Goal: Task Accomplishment & Management: Use online tool/utility

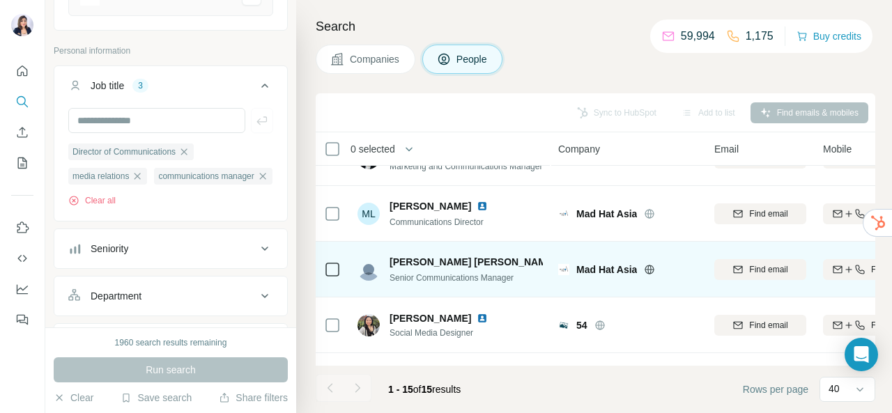
scroll to position [70, 0]
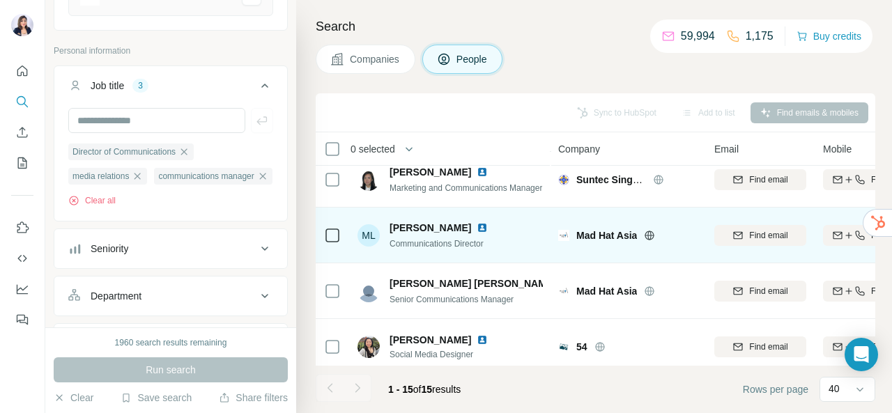
click at [477, 227] on img at bounding box center [482, 227] width 11 height 11
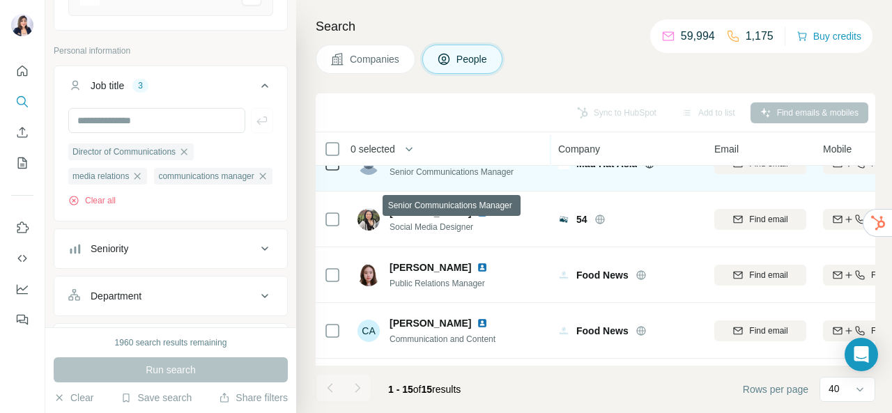
scroll to position [279, 0]
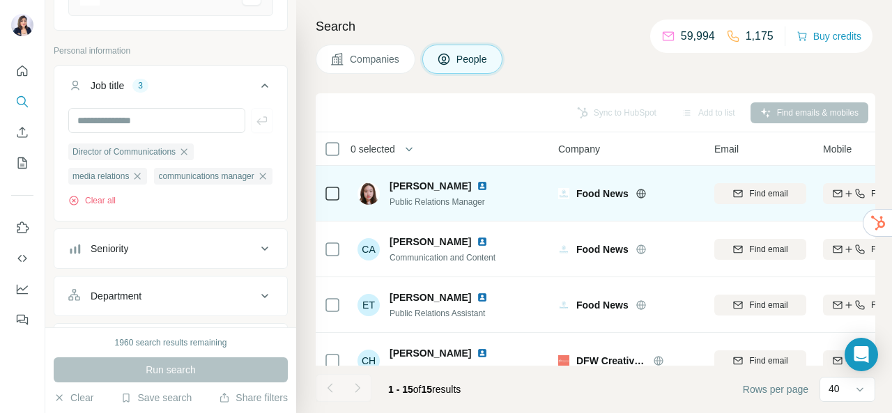
click at [477, 183] on img at bounding box center [482, 185] width 11 height 11
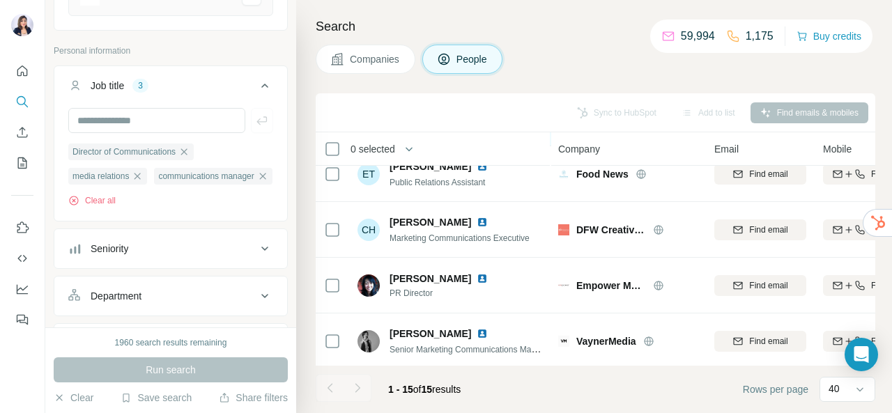
scroll to position [418, 0]
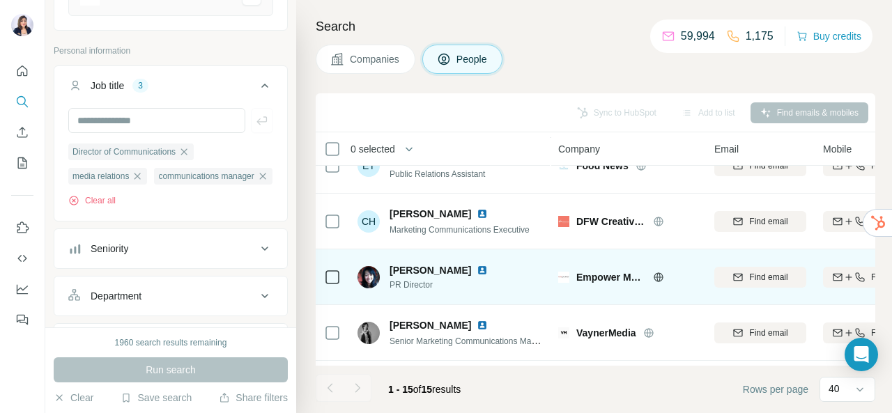
click at [477, 268] on img at bounding box center [482, 270] width 11 height 11
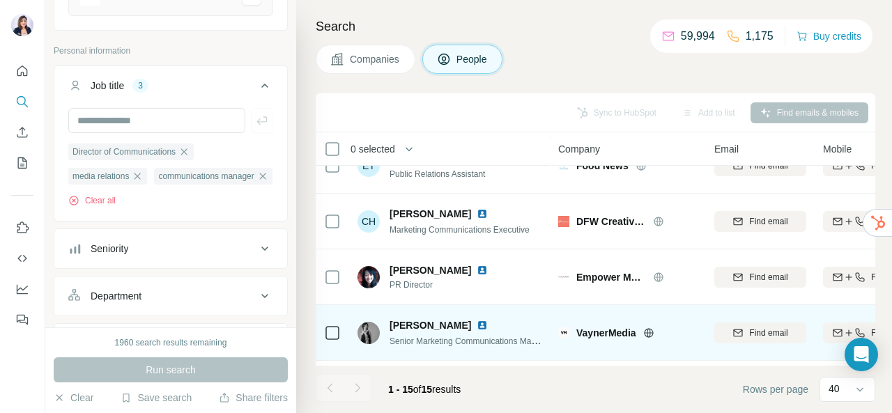
scroll to position [488, 0]
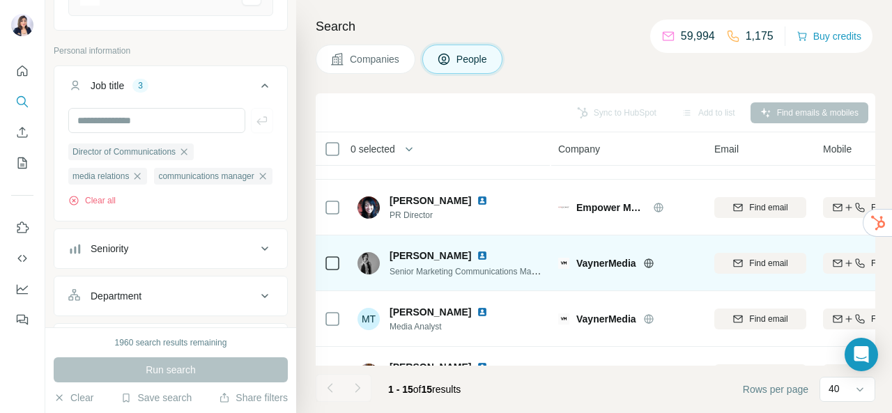
click at [477, 256] on img at bounding box center [482, 255] width 11 height 11
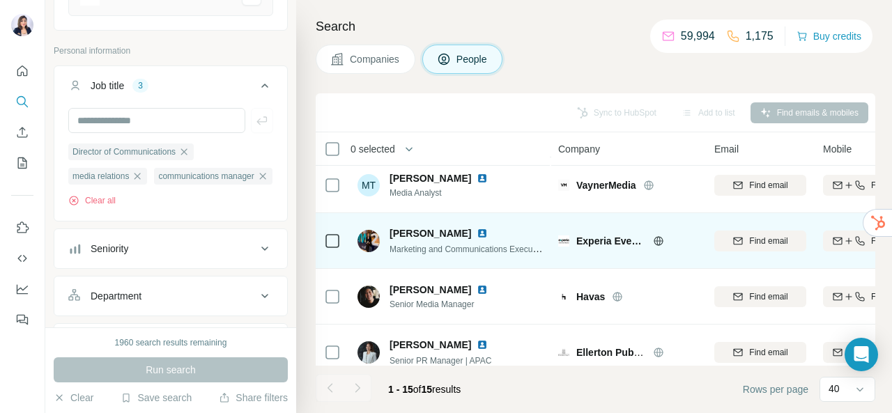
scroll to position [627, 0]
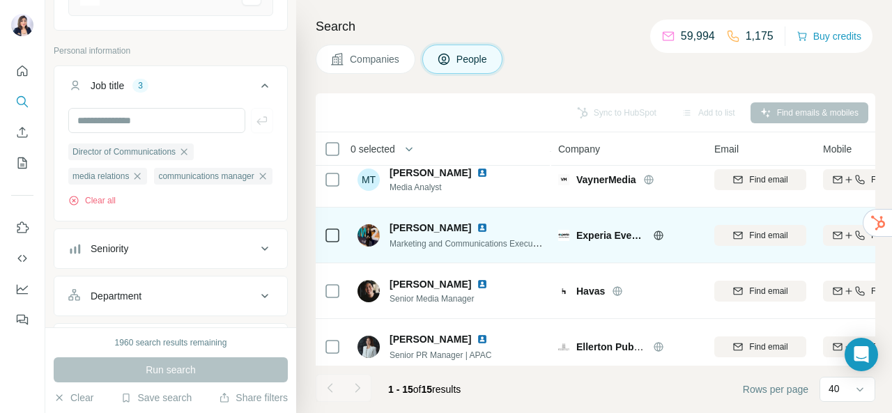
click at [477, 224] on img at bounding box center [482, 227] width 11 height 11
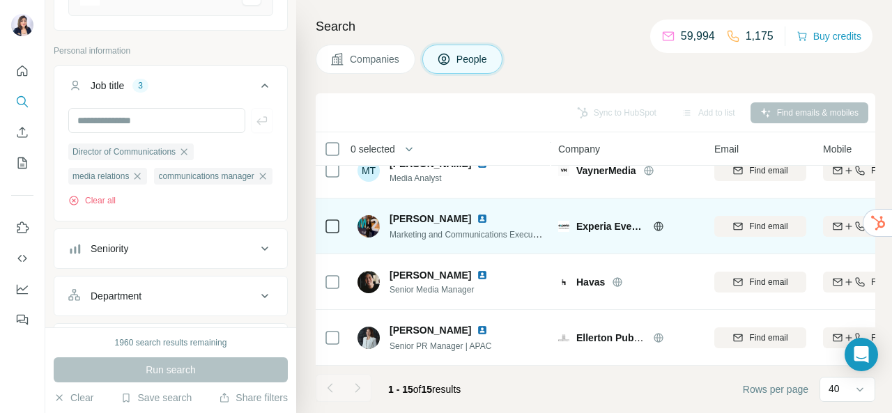
scroll to position [642, 0]
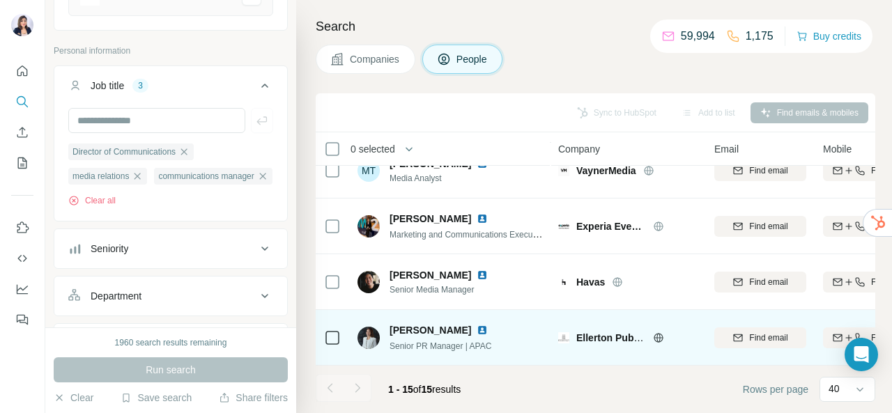
click at [477, 325] on img at bounding box center [482, 330] width 11 height 11
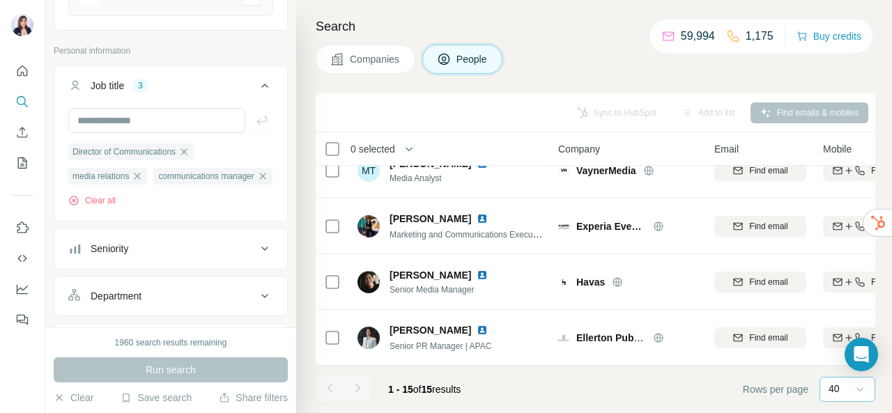
click at [862, 394] on icon at bounding box center [860, 390] width 14 height 14
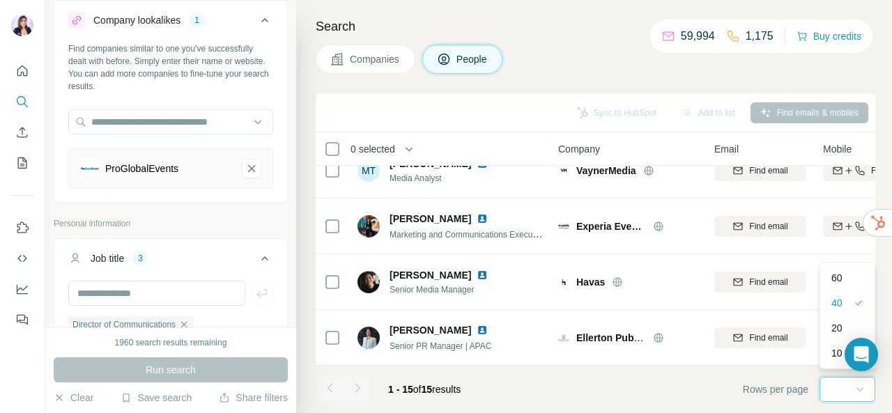
scroll to position [0, 0]
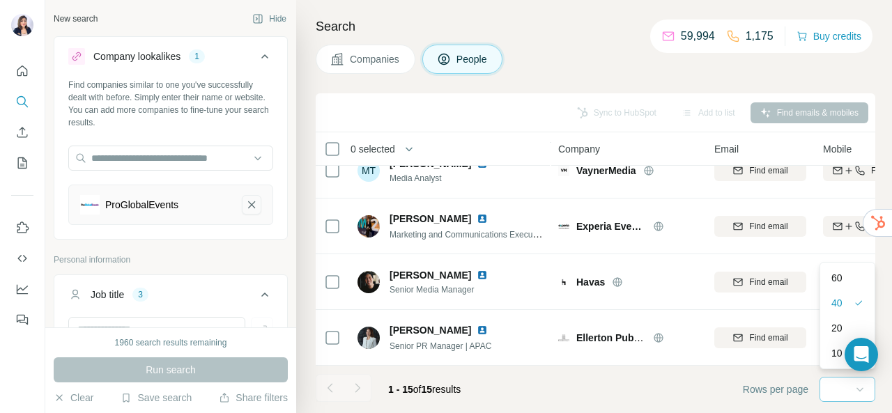
click at [245, 203] on icon "ProGlobalEvents-remove-button" at bounding box center [251, 205] width 13 height 14
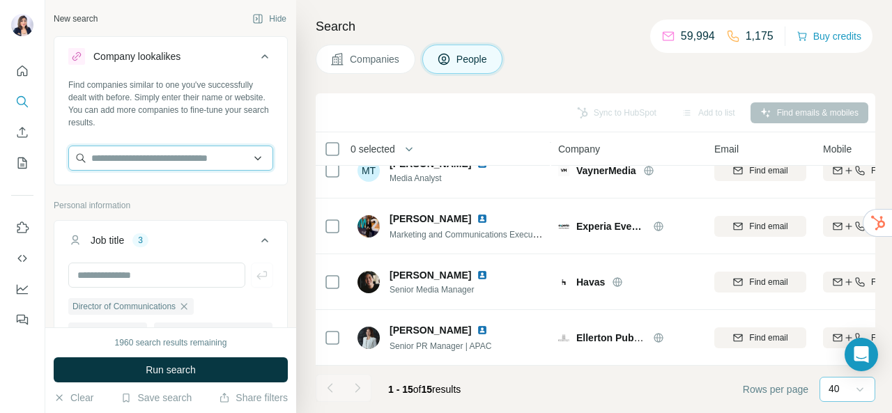
click at [119, 166] on input "text" at bounding box center [170, 158] width 205 height 25
paste input "**********"
type input "*"
paste input "**********"
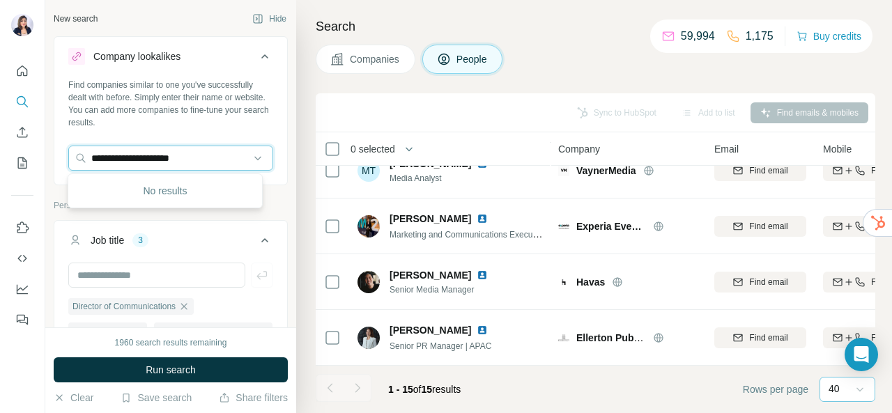
drag, startPoint x: 219, startPoint y: 160, endPoint x: 0, endPoint y: 139, distance: 219.8
click at [0, 139] on div "**********" at bounding box center [446, 206] width 892 height 413
paste input "text"
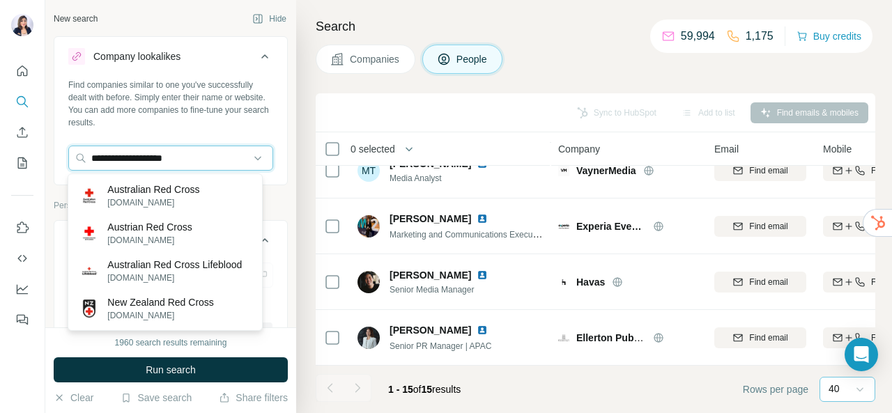
drag, startPoint x: 141, startPoint y: 158, endPoint x: 0, endPoint y: 144, distance: 141.5
click at [0, 144] on div "**********" at bounding box center [446, 206] width 892 height 413
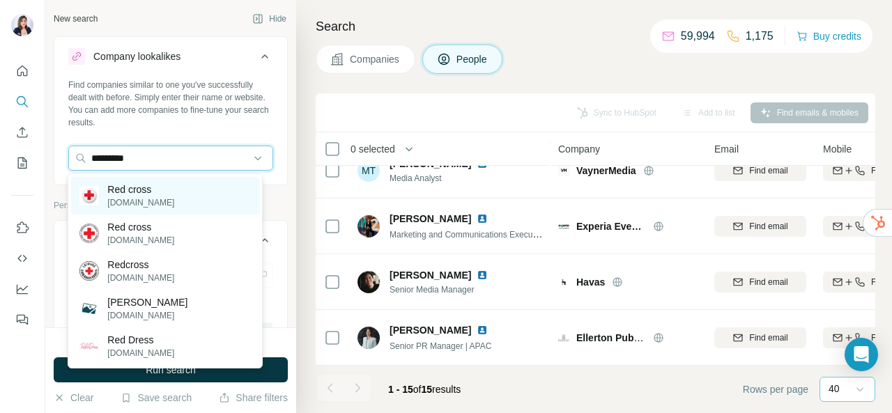
type input "*********"
click at [171, 210] on div "Red cross [DOMAIN_NAME]" at bounding box center [164, 196] width 187 height 38
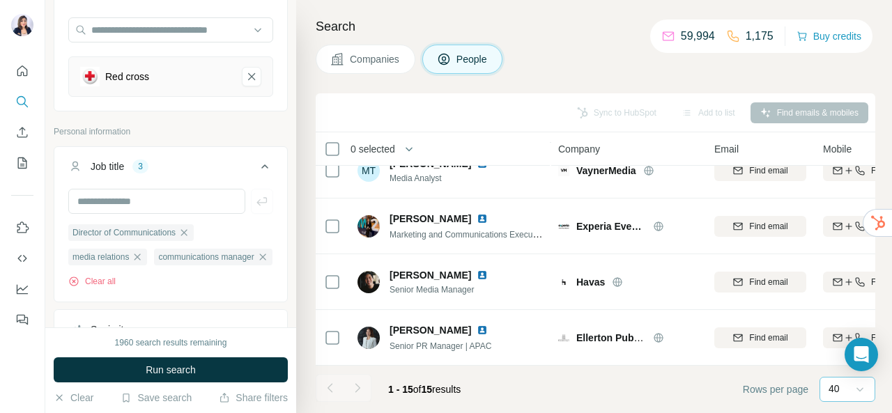
scroll to position [139, 0]
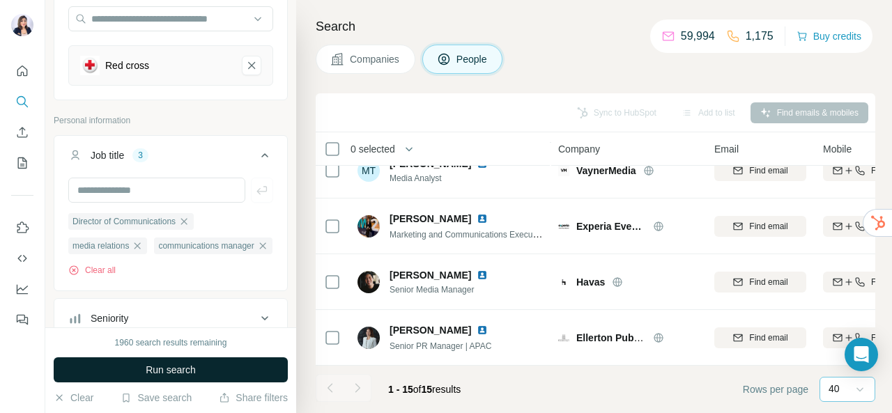
click at [197, 376] on button "Run search" at bounding box center [171, 369] width 234 height 25
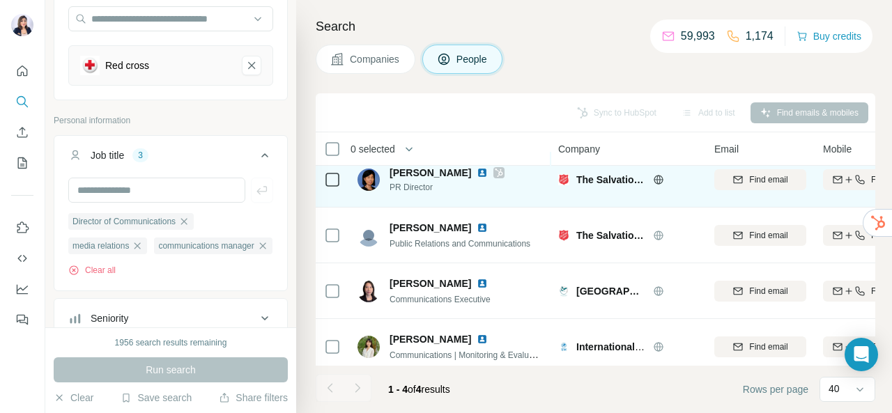
scroll to position [0, 0]
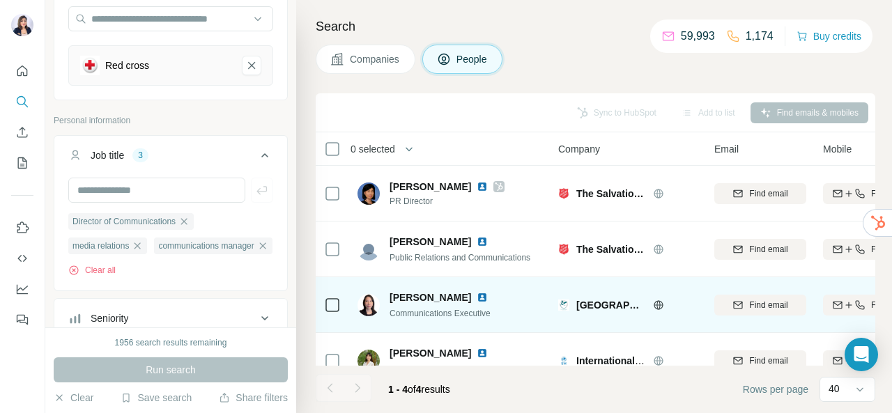
click at [477, 295] on img at bounding box center [482, 297] width 11 height 11
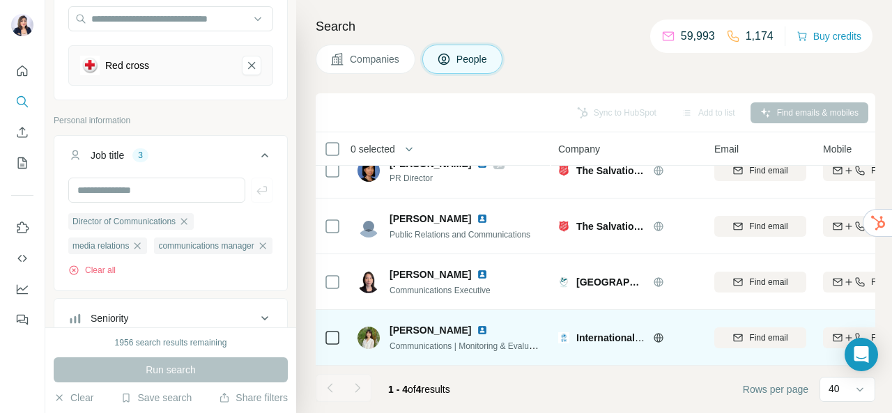
click at [477, 325] on img at bounding box center [482, 330] width 11 height 11
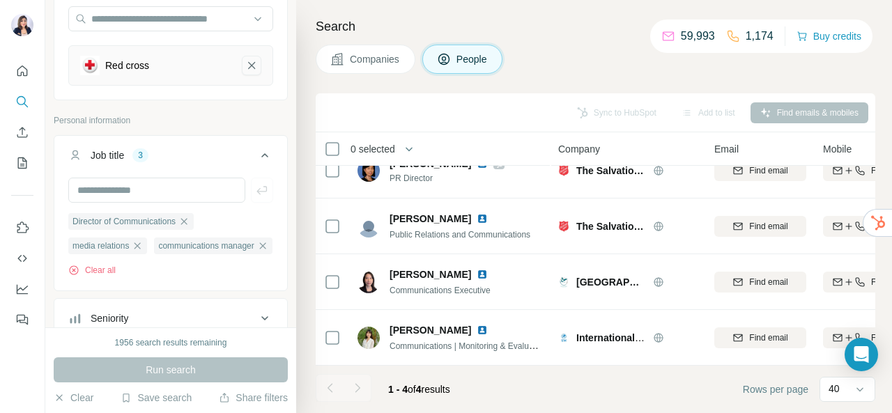
click at [248, 66] on icon "Red cross-remove-button" at bounding box center [251, 65] width 7 height 7
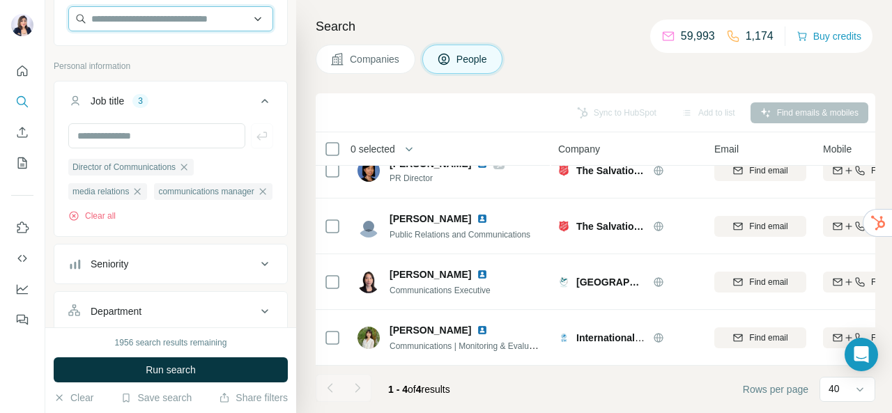
click at [191, 23] on input "text" at bounding box center [170, 18] width 205 height 25
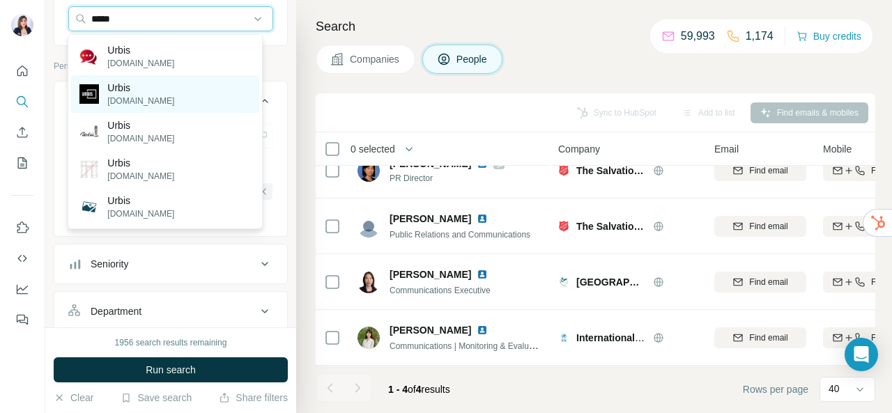
type input "*****"
click at [176, 93] on div "Urbis [DOMAIN_NAME]" at bounding box center [164, 94] width 187 height 38
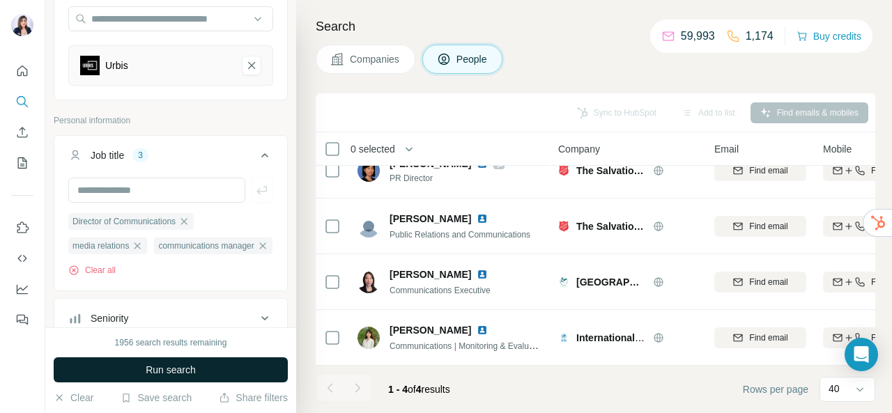
click at [201, 377] on button "Run search" at bounding box center [171, 369] width 234 height 25
